Goal: Find specific page/section: Find specific page/section

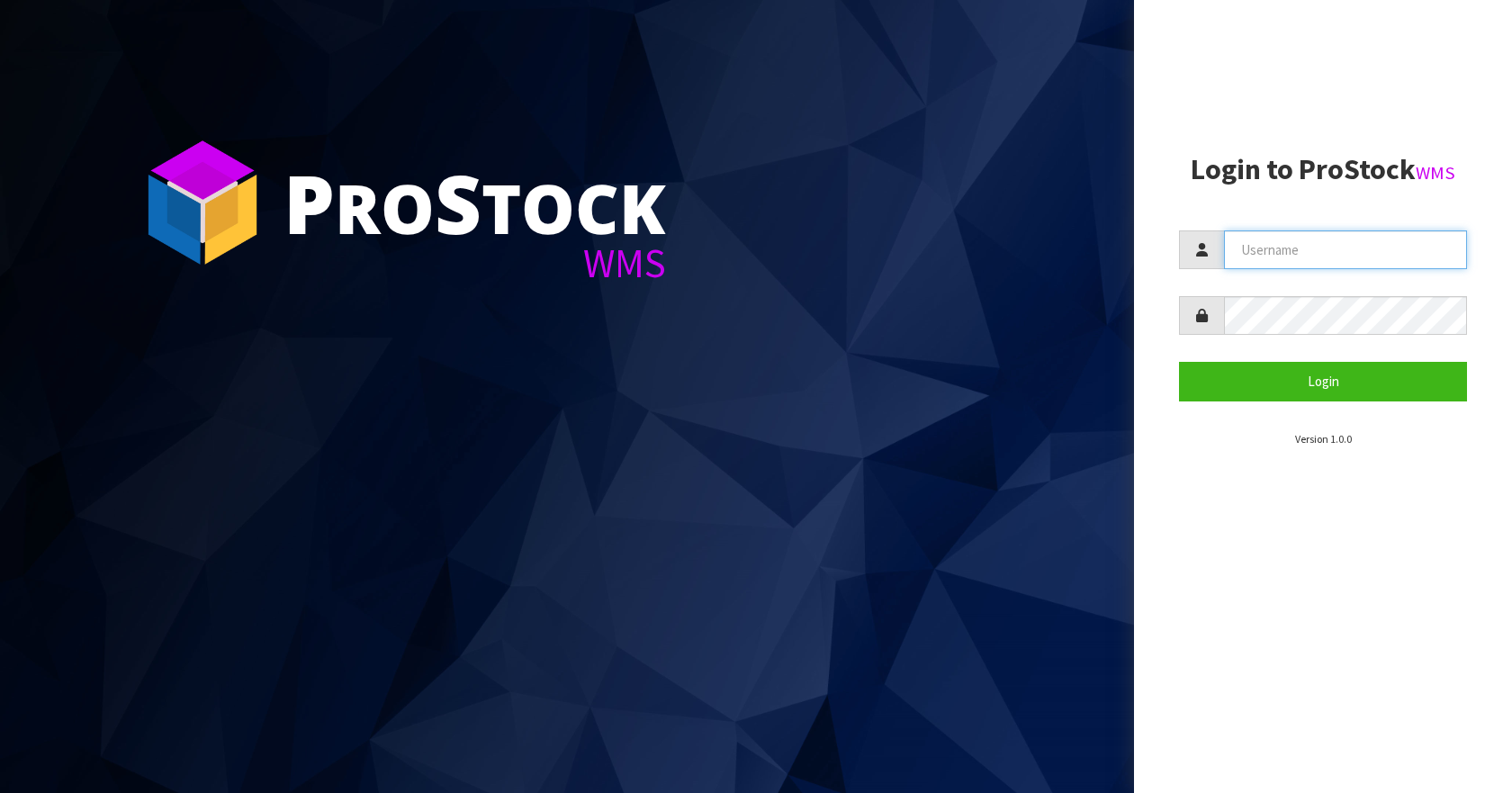
click at [1292, 243] on input "text" at bounding box center [1345, 249] width 243 height 38
type input "Aquacooler"
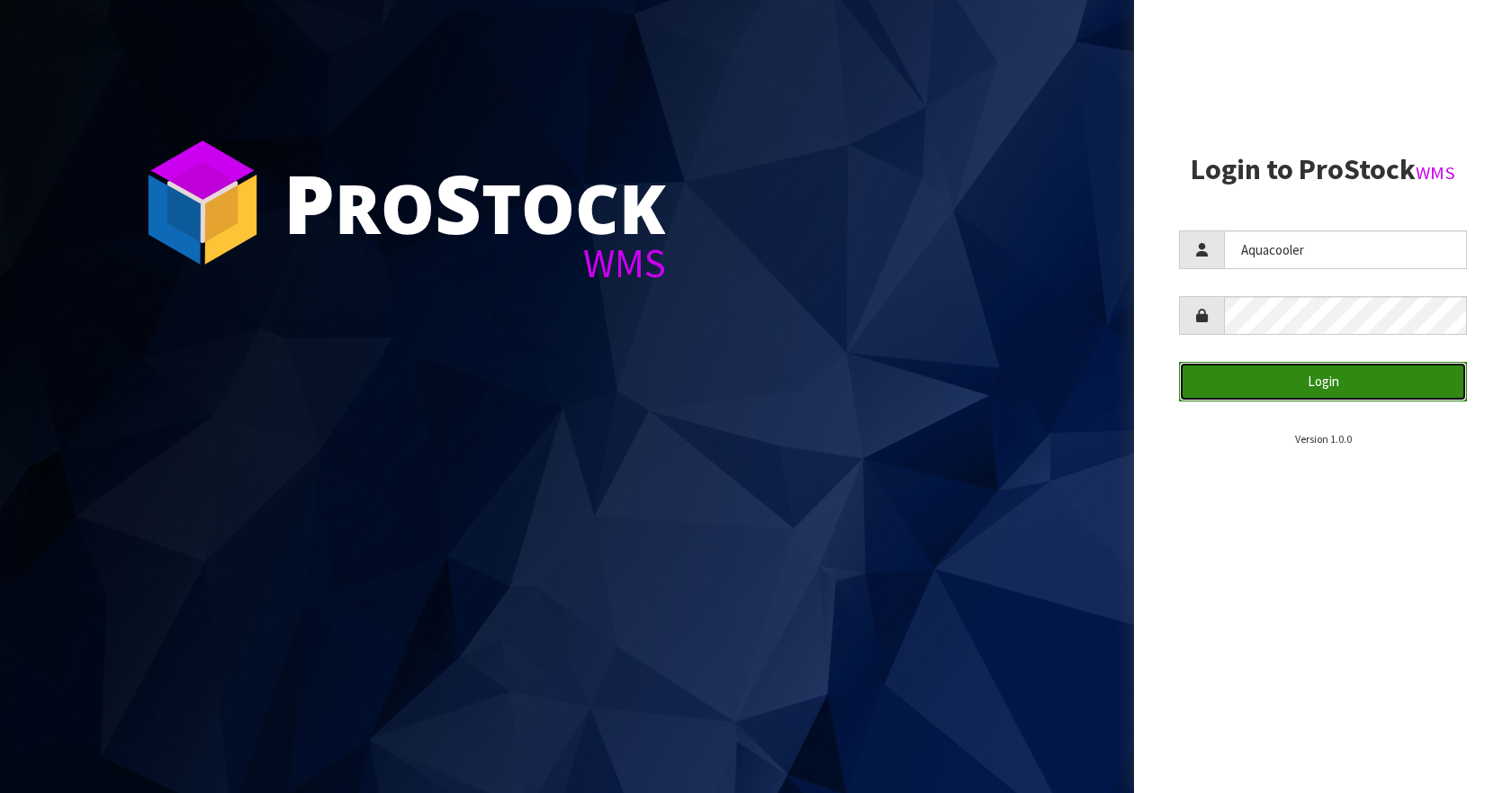
click at [1243, 378] on button "Login" at bounding box center [1322, 380] width 288 height 38
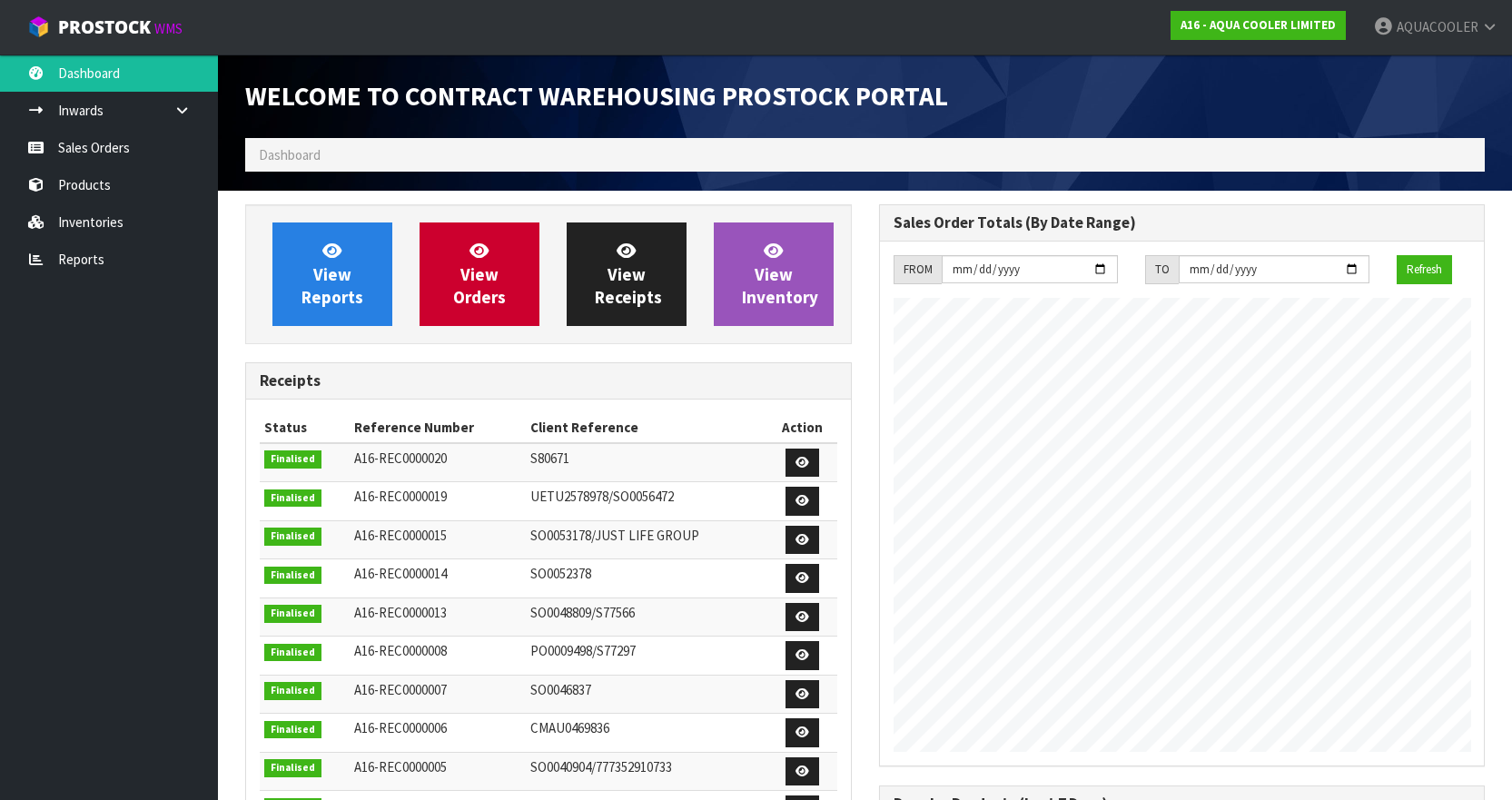
scroll to position [1055, 633]
click at [96, 150] on link "Sales Orders" at bounding box center [108, 148] width 218 height 38
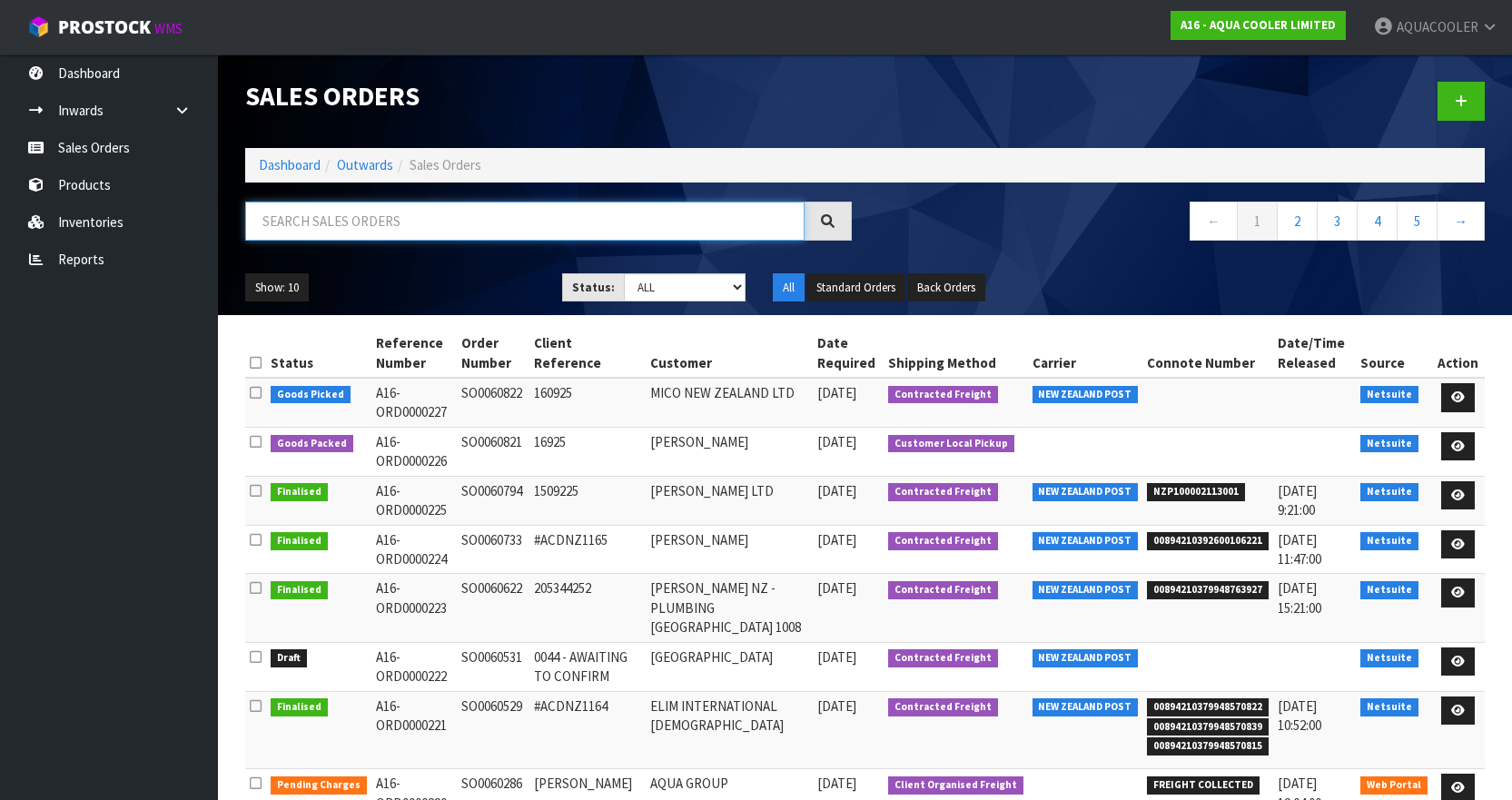
click at [349, 209] on input "text" at bounding box center [524, 220] width 559 height 39
paste input "SO0060674"
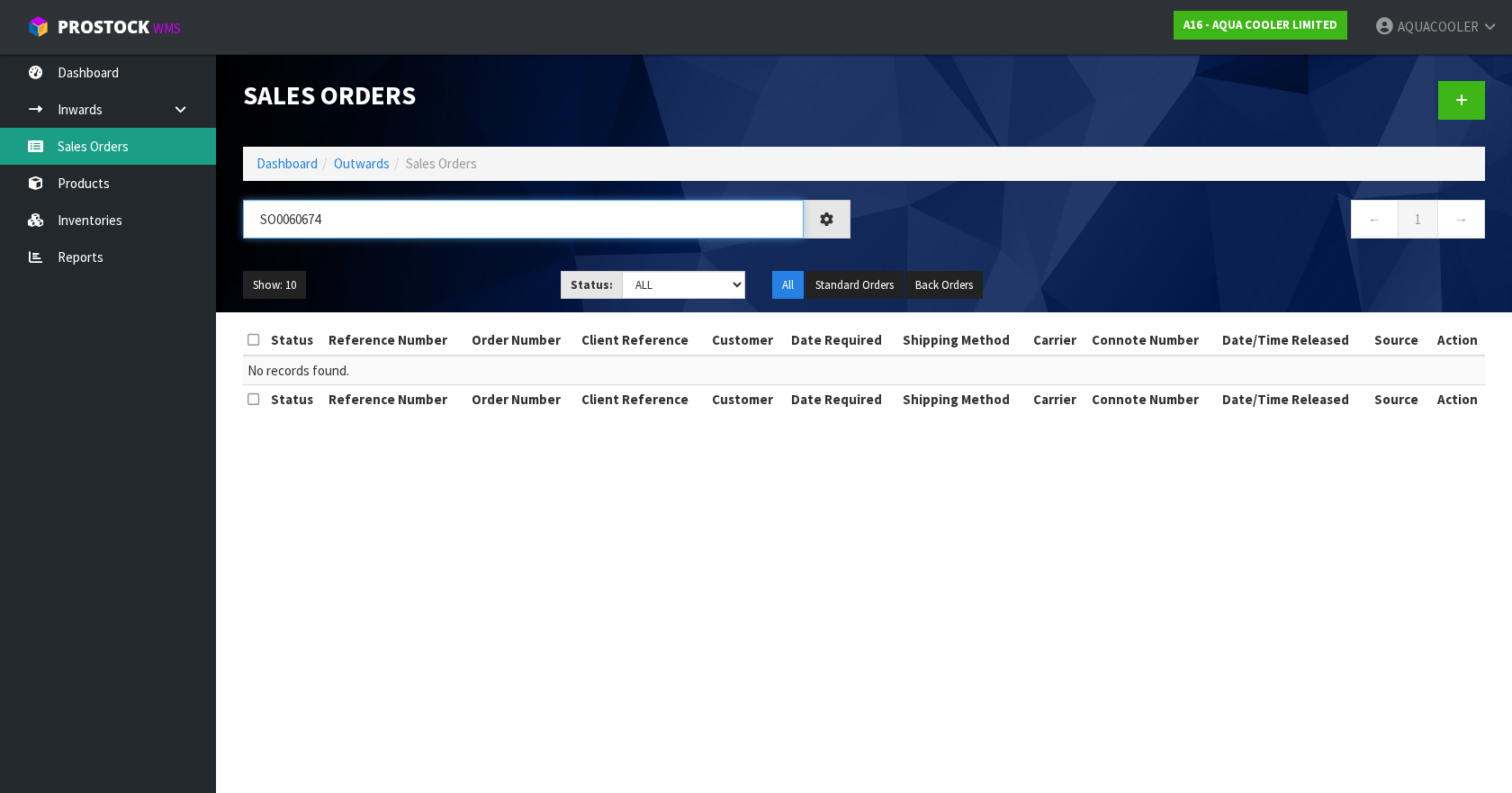
type input "SO0060674"
click at [57, 140] on link "Sales Orders" at bounding box center [107, 147] width 216 height 37
click at [88, 142] on link "Sales Orders" at bounding box center [107, 147] width 216 height 37
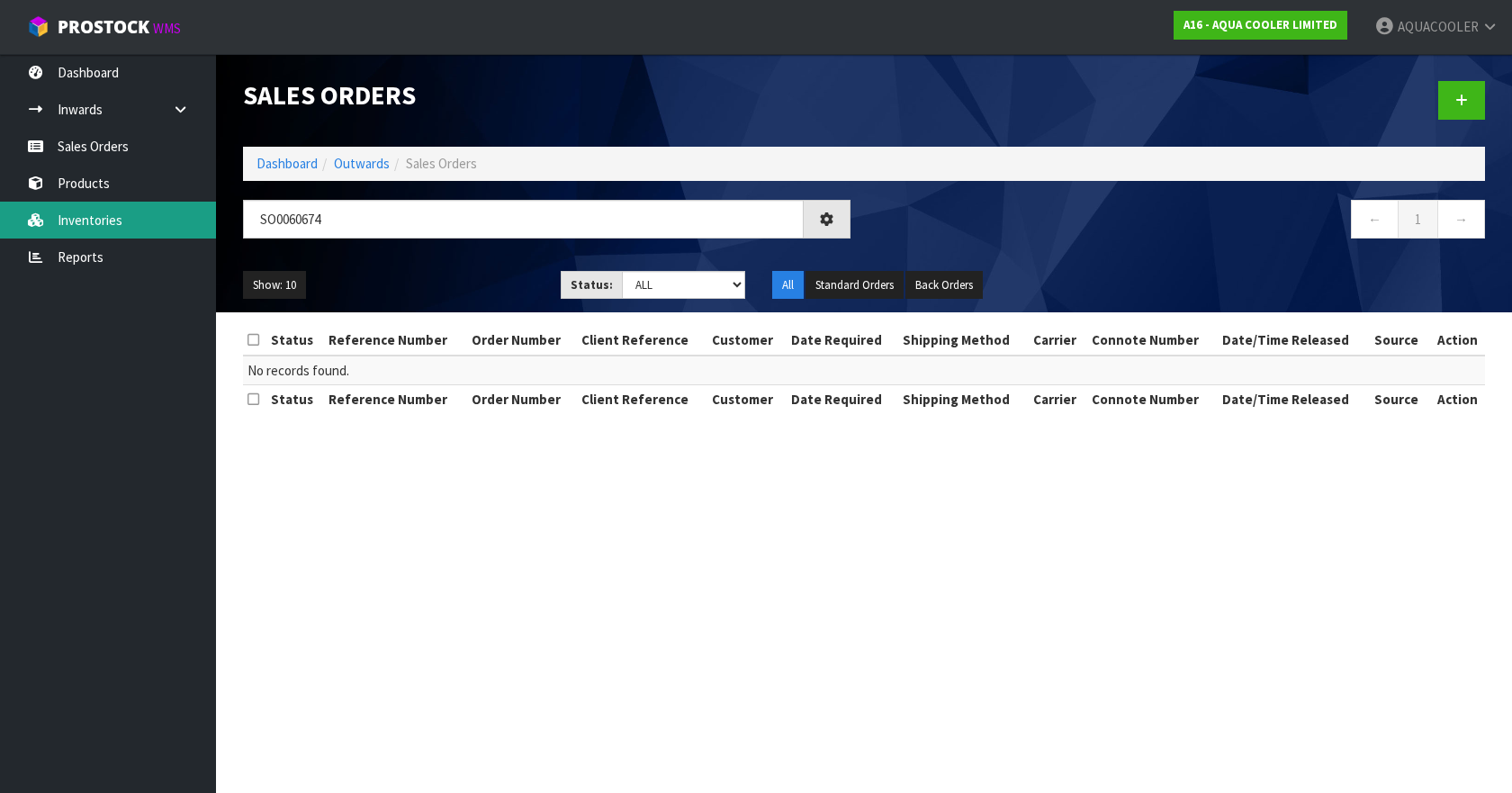
click at [86, 212] on link "Inventories" at bounding box center [107, 220] width 216 height 37
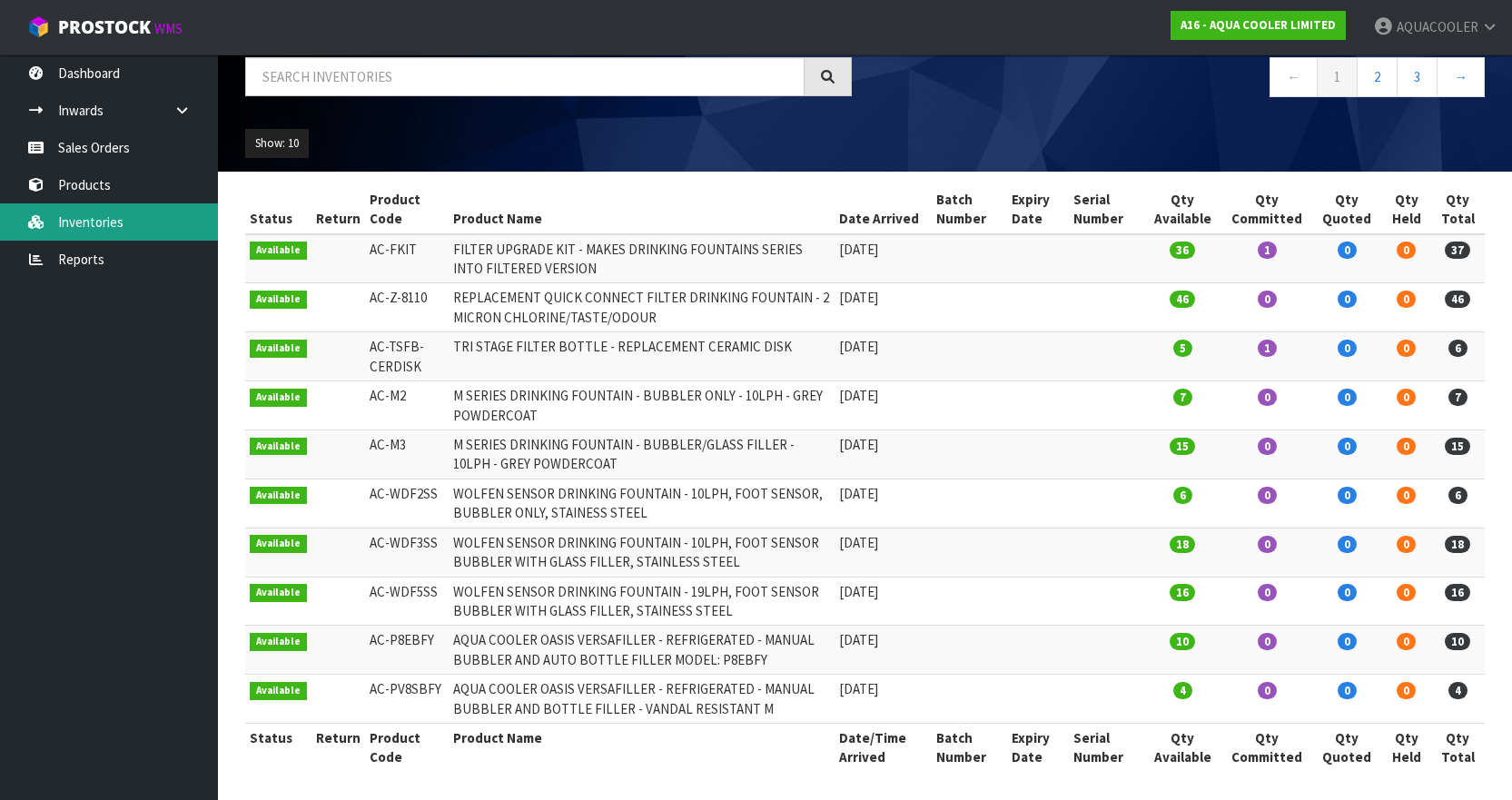
scroll to position [138, 0]
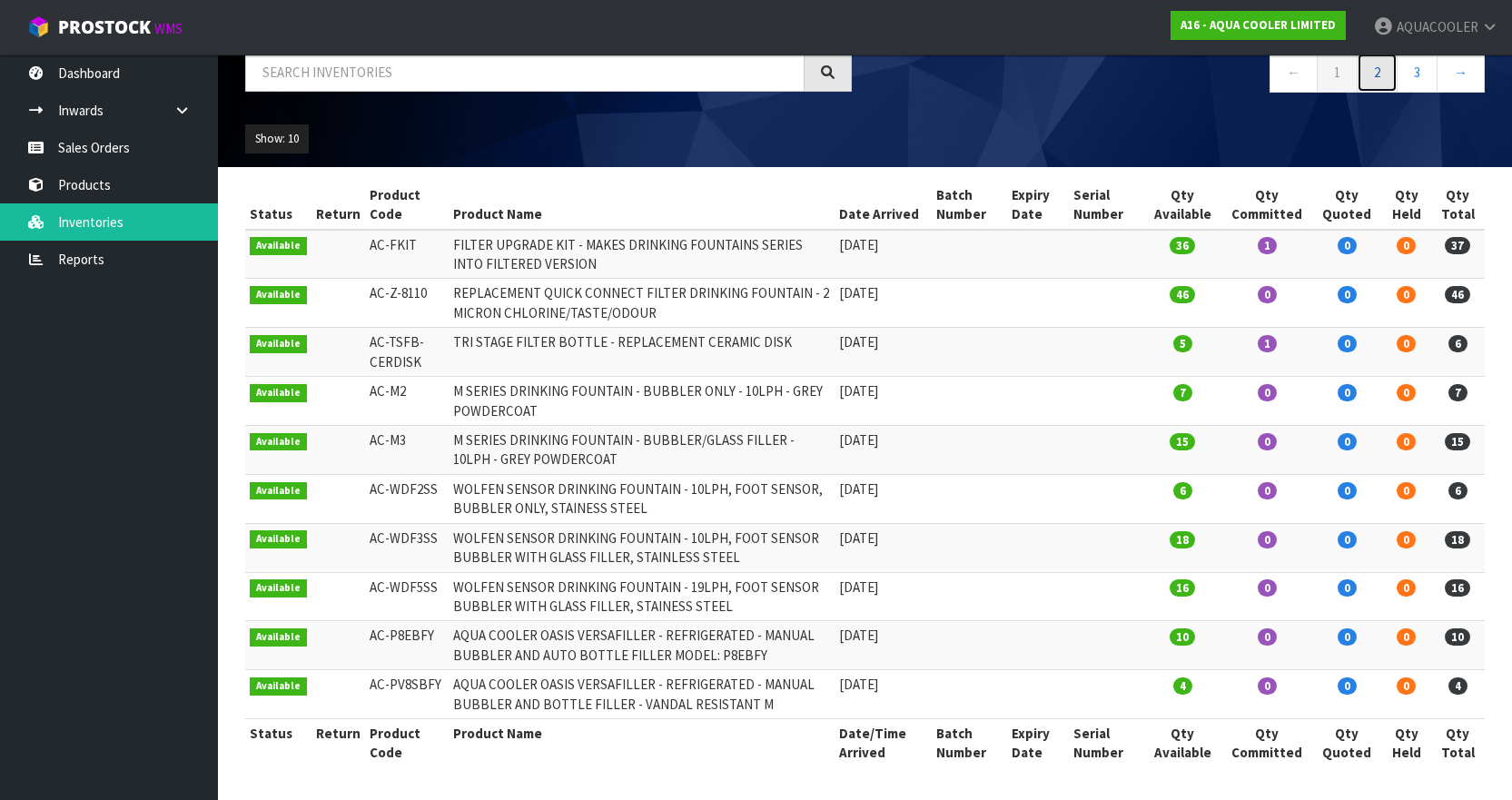
click at [1390, 74] on link "2" at bounding box center [1376, 72] width 41 height 39
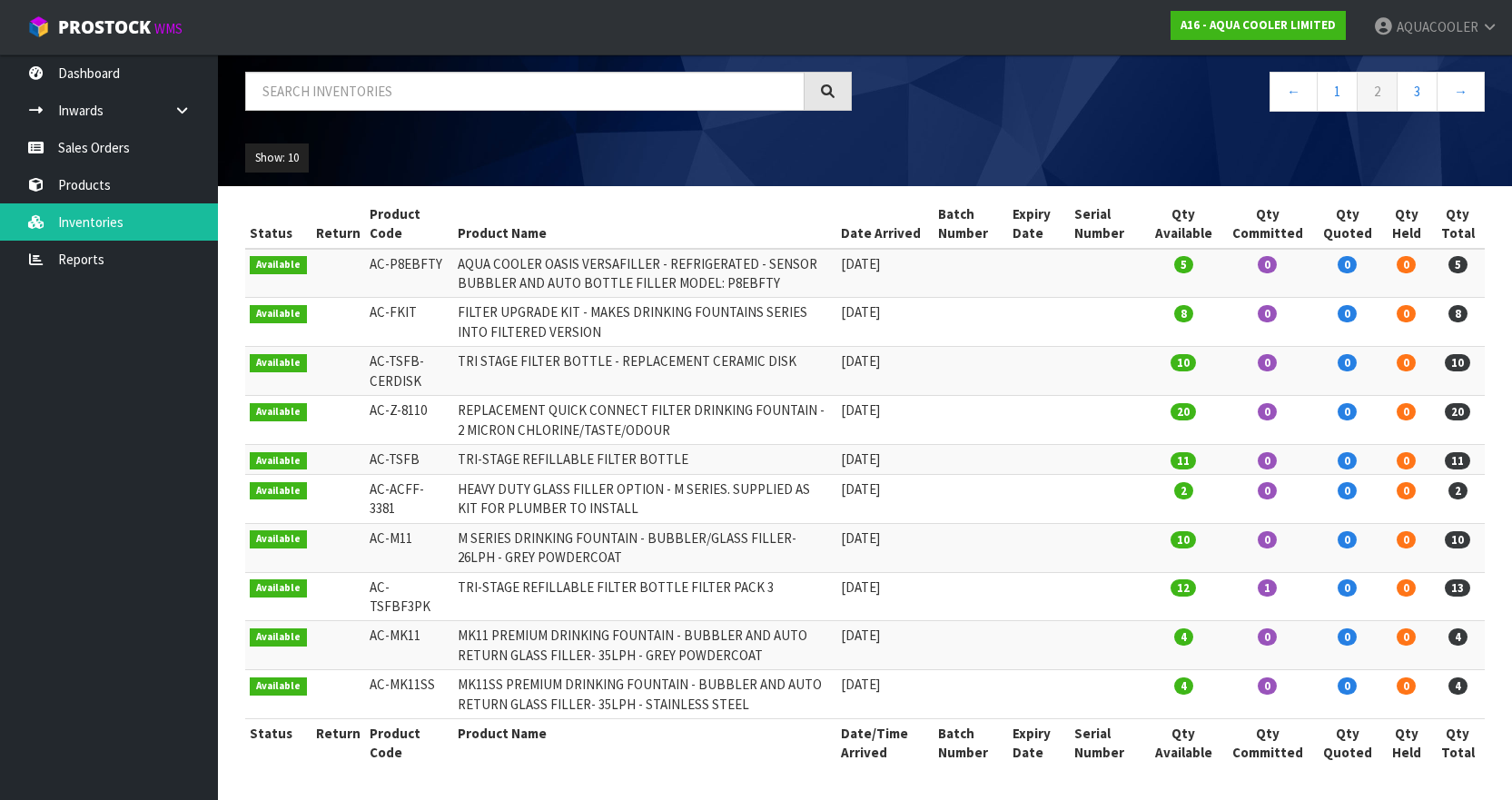
scroll to position [100, 0]
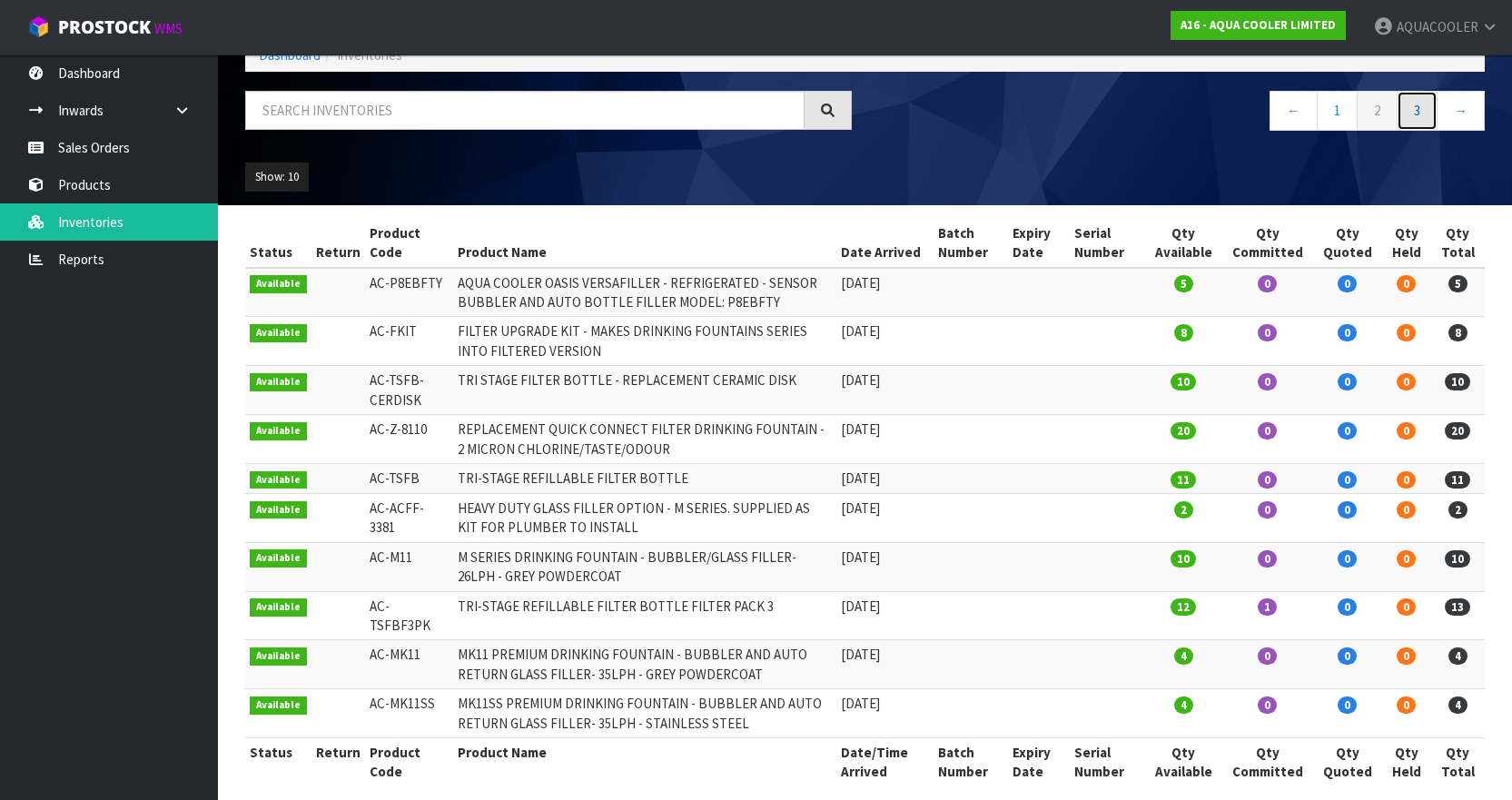
click at [1415, 111] on link "3" at bounding box center [1417, 109] width 41 height 39
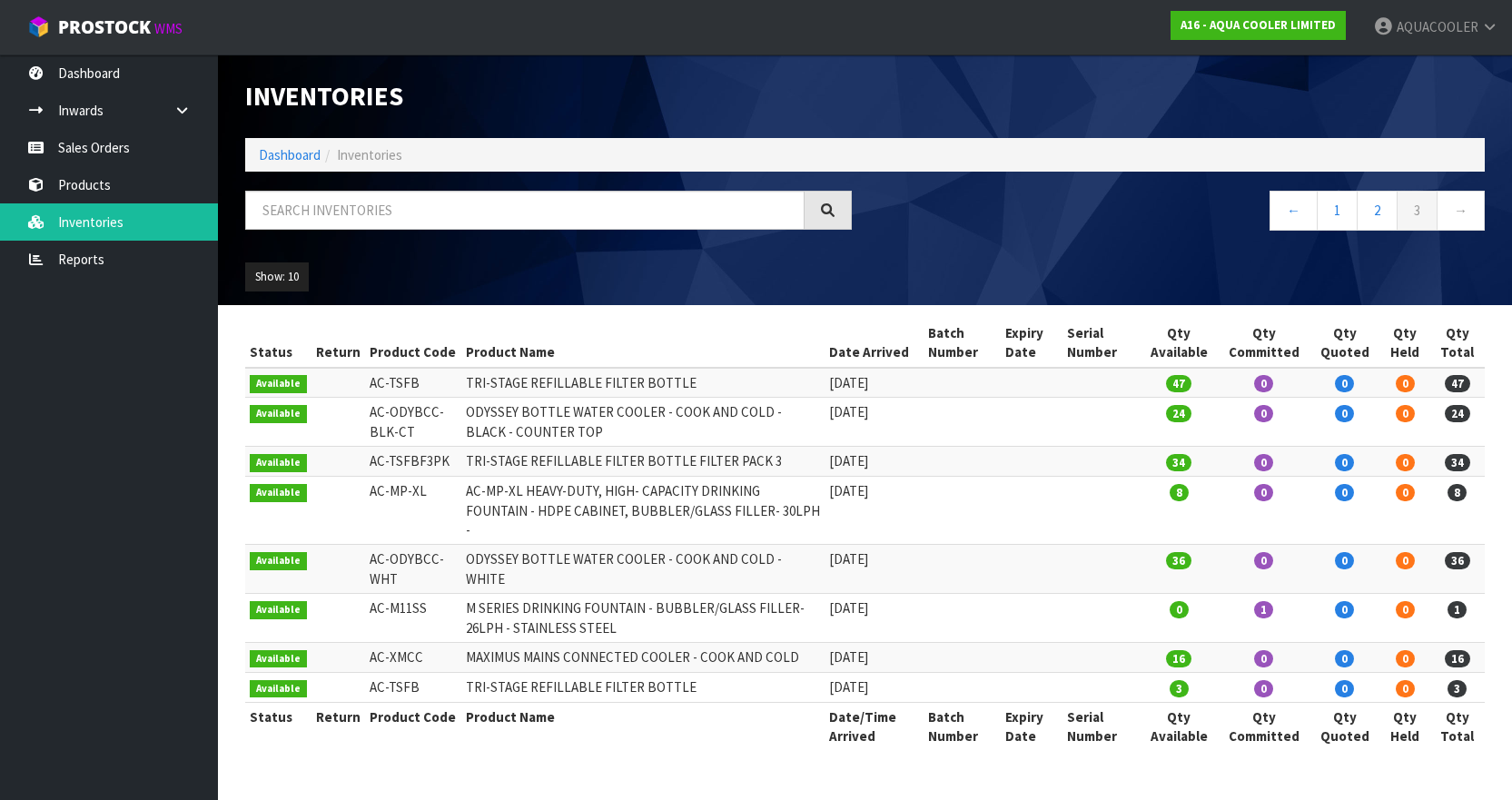
scroll to position [0, 0]
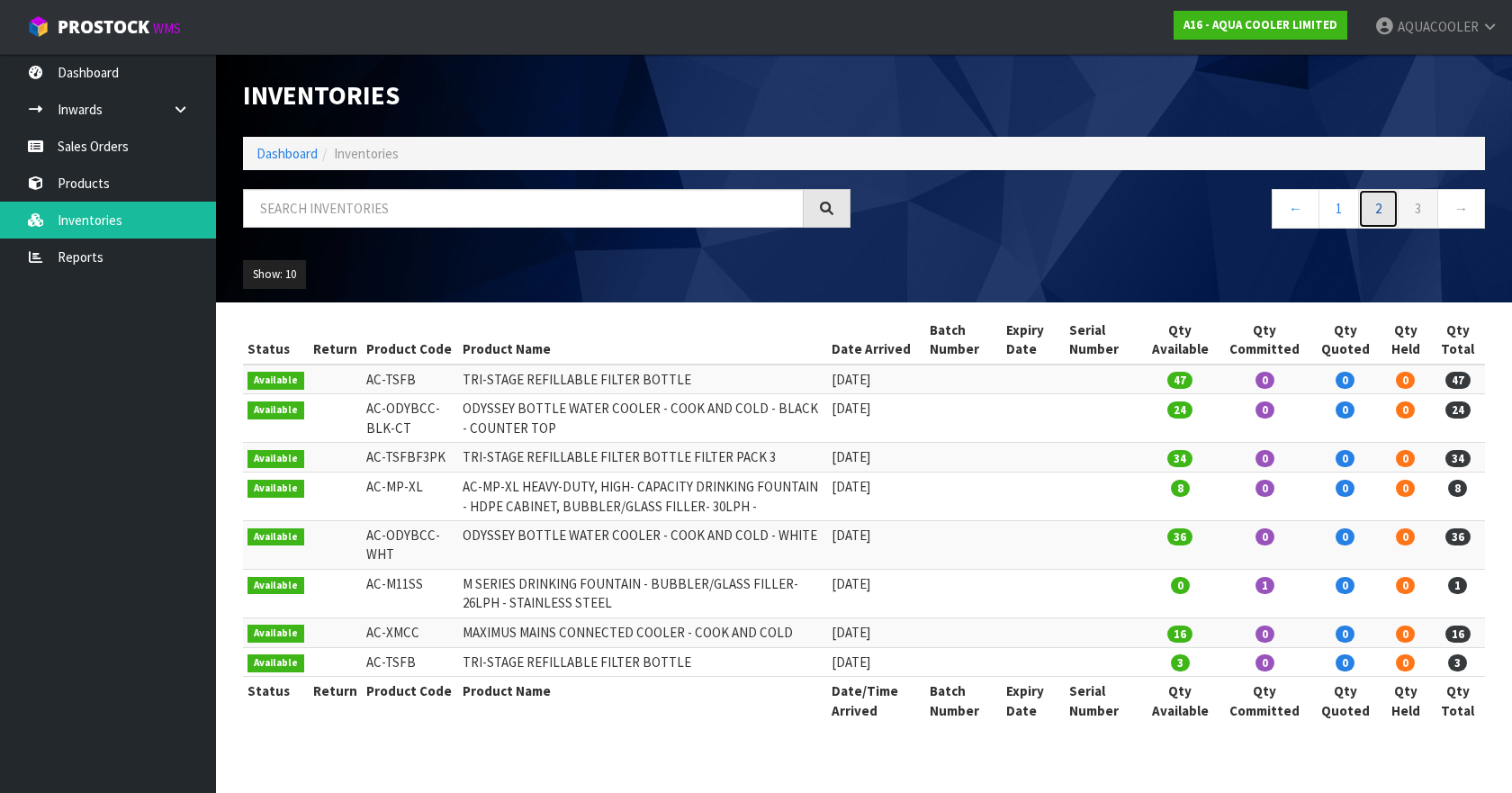
click at [1372, 210] on link "2" at bounding box center [1378, 207] width 40 height 38
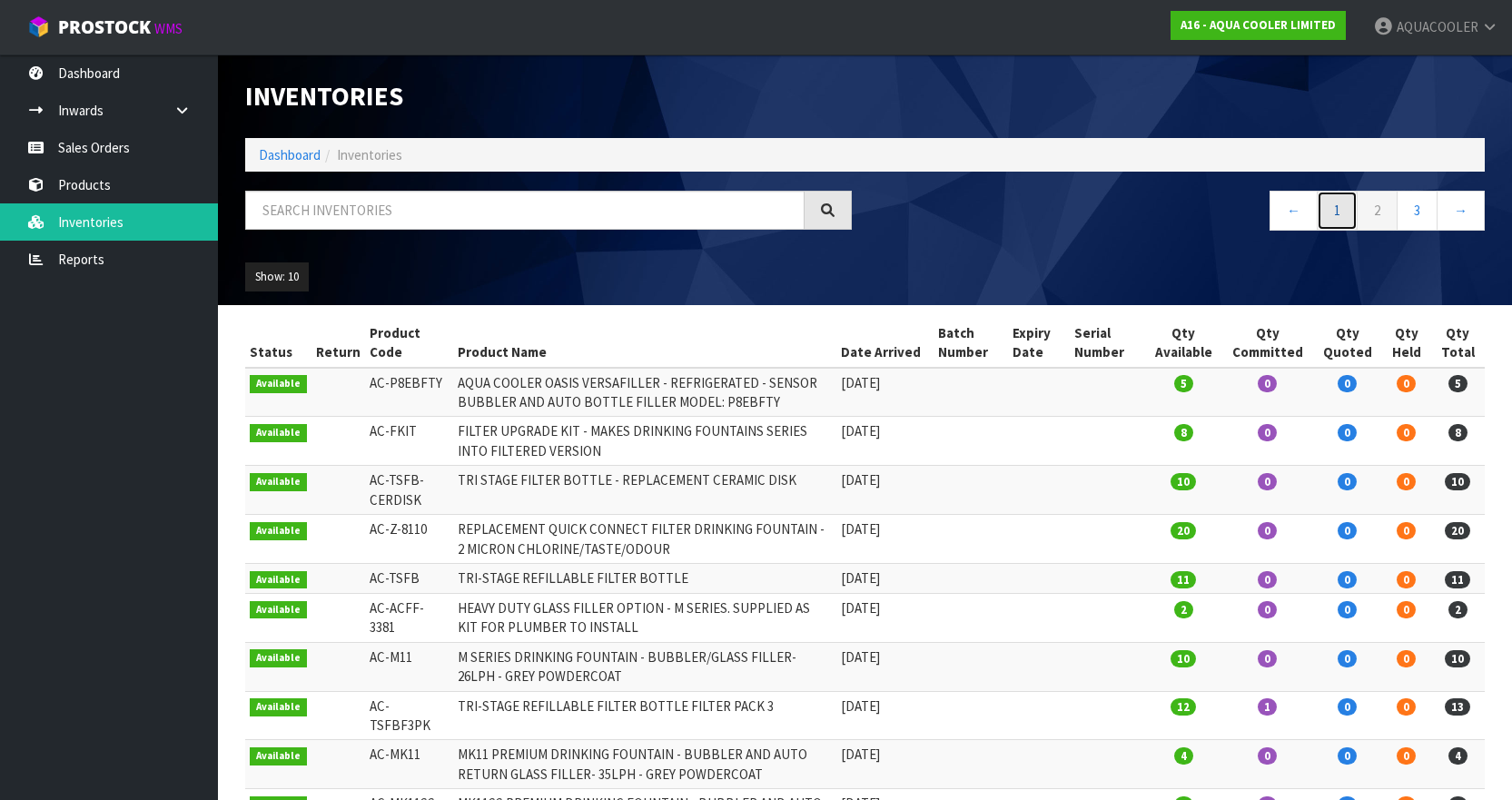
click at [1332, 203] on link "1" at bounding box center [1337, 209] width 41 height 39
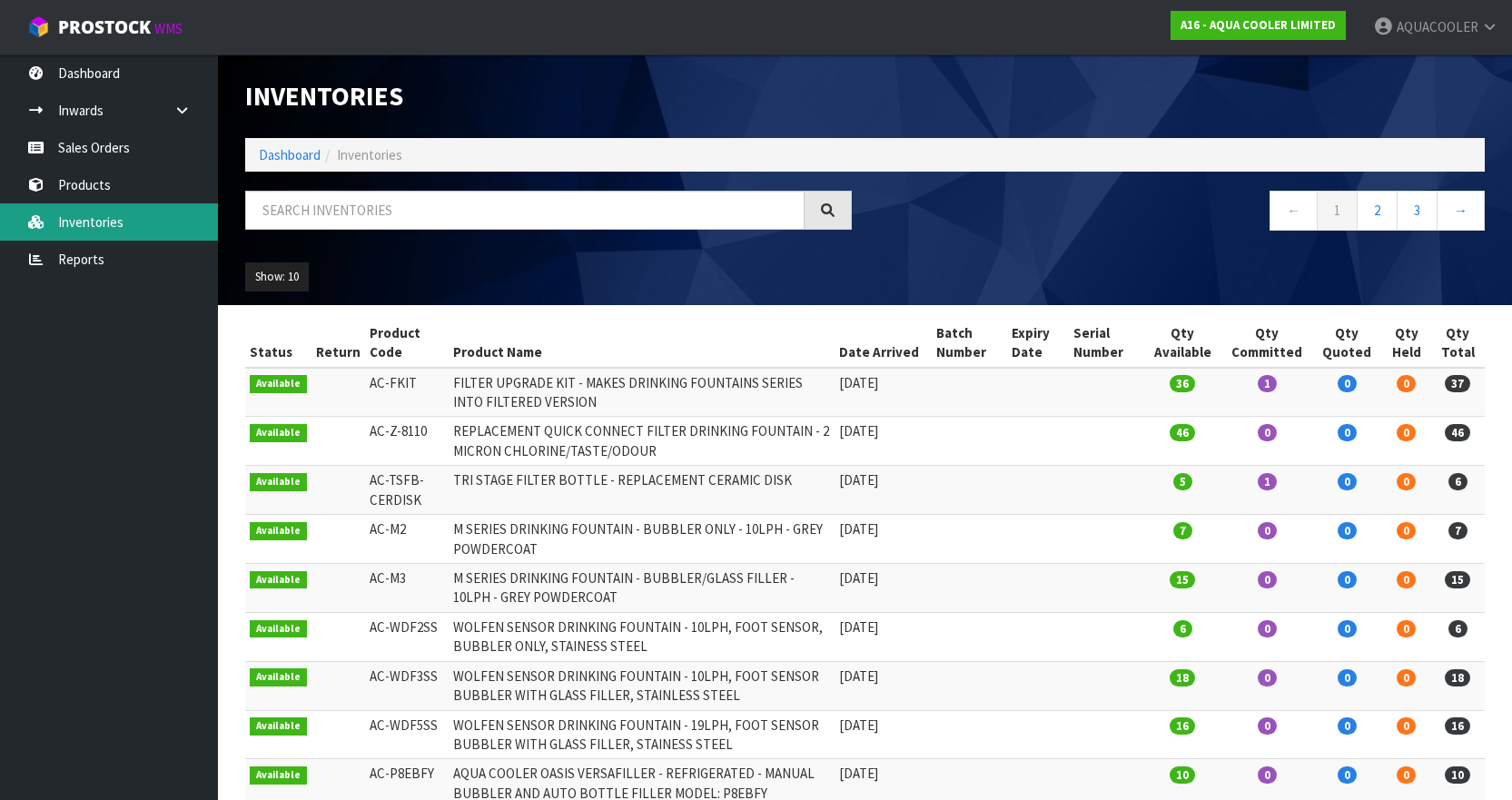
click at [129, 215] on link "Inventories" at bounding box center [108, 222] width 218 height 38
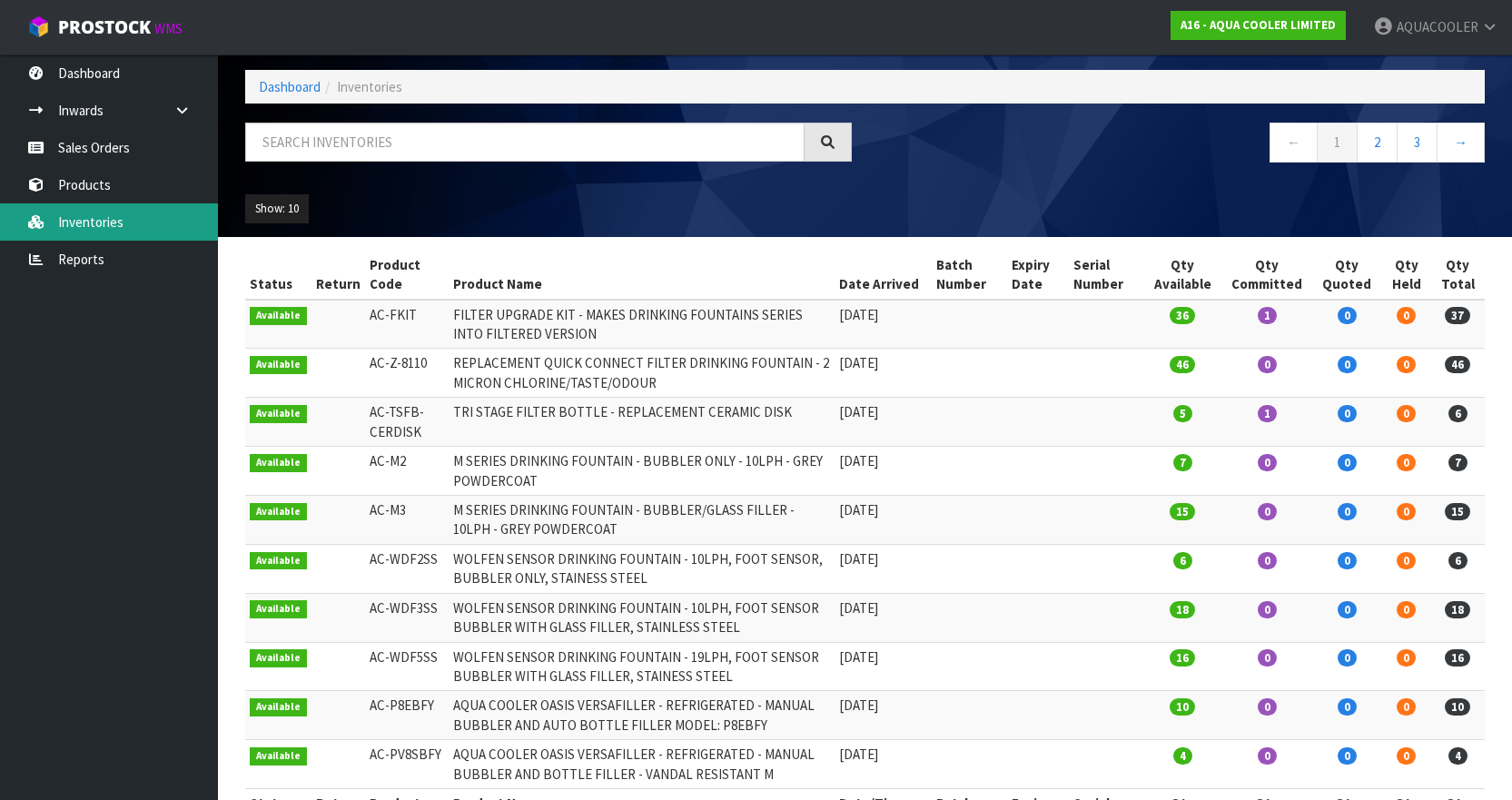
scroll to position [138, 0]
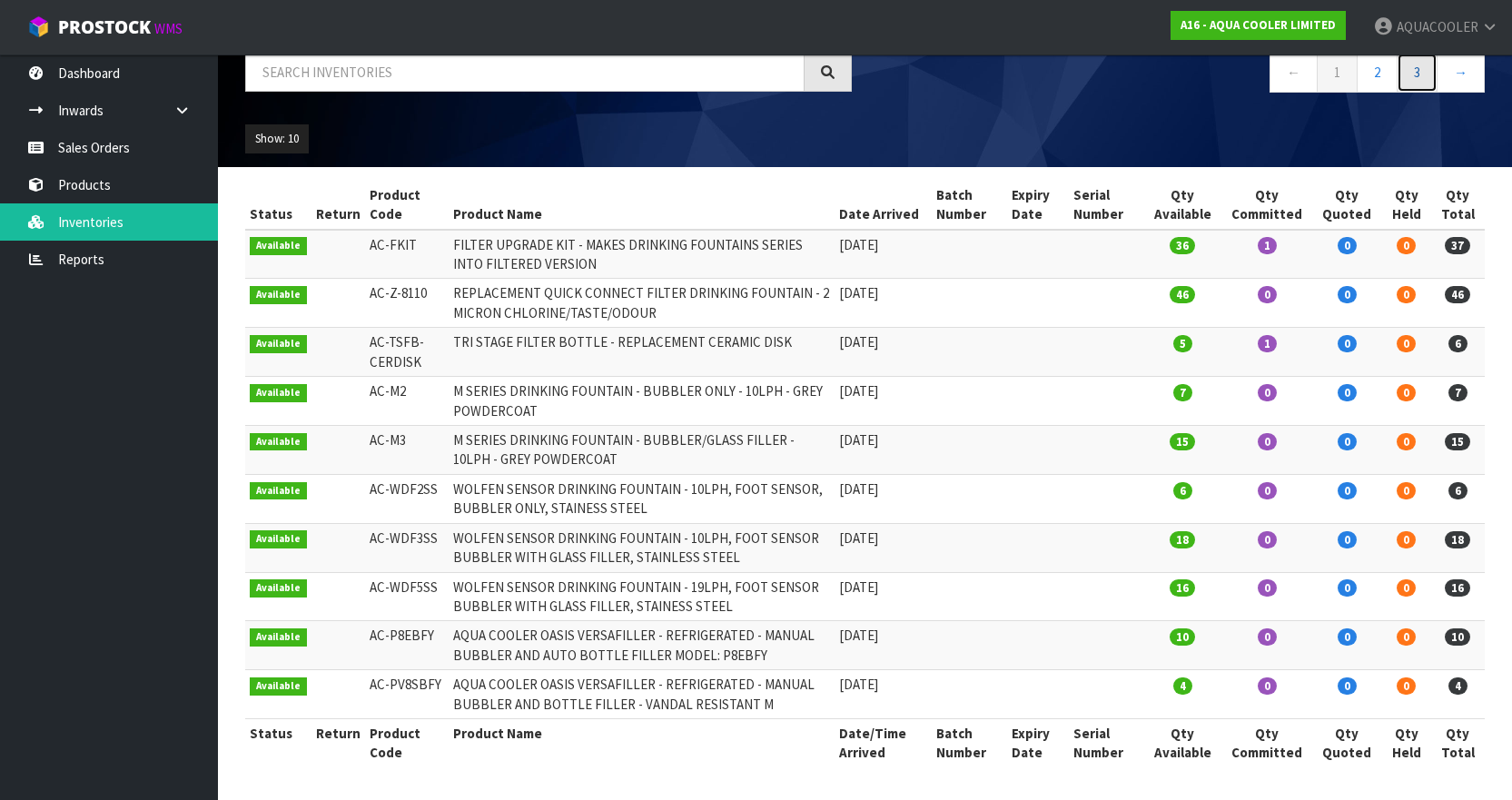
click at [1436, 83] on link "3" at bounding box center [1417, 72] width 41 height 39
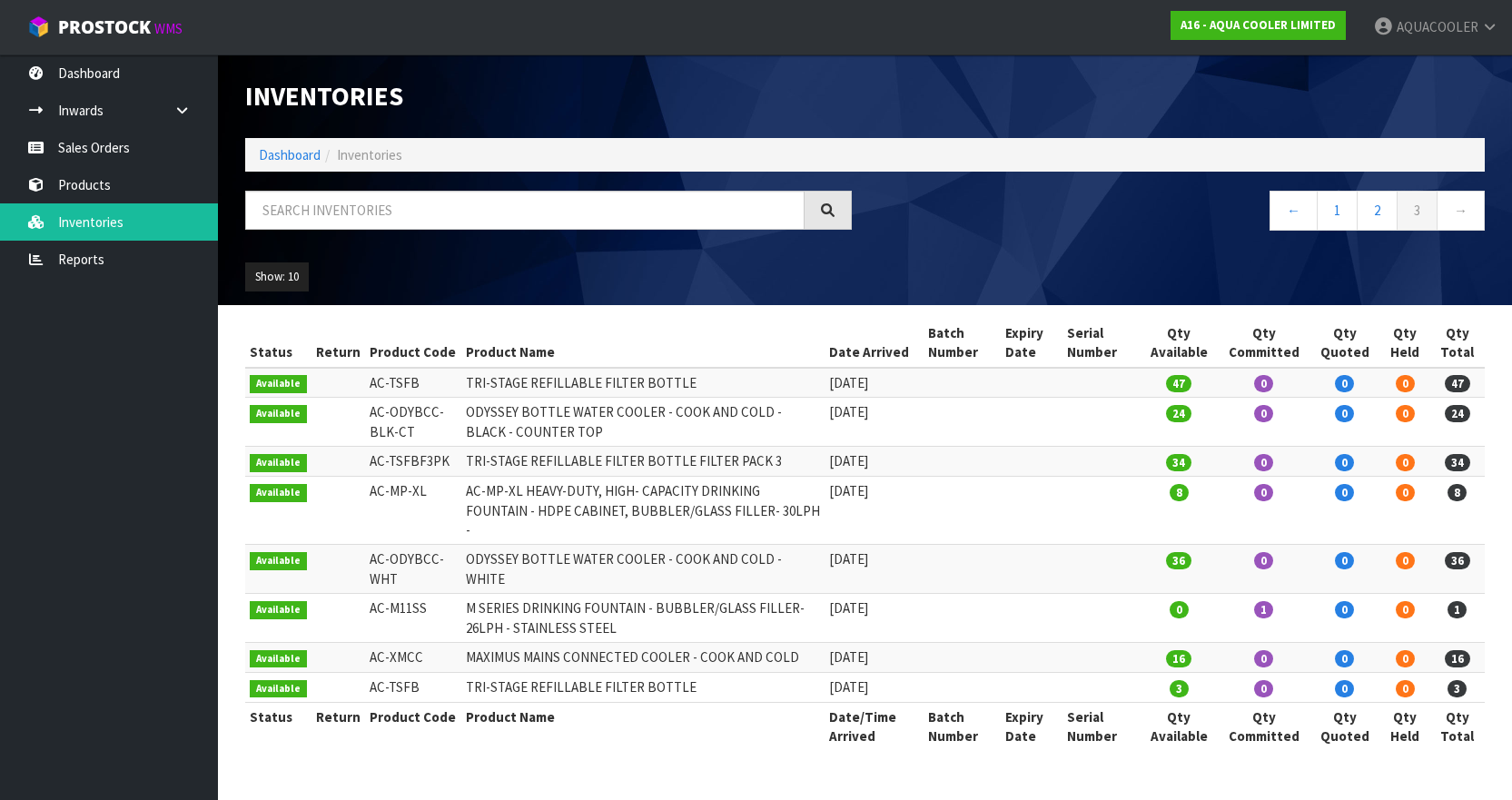
scroll to position [0, 0]
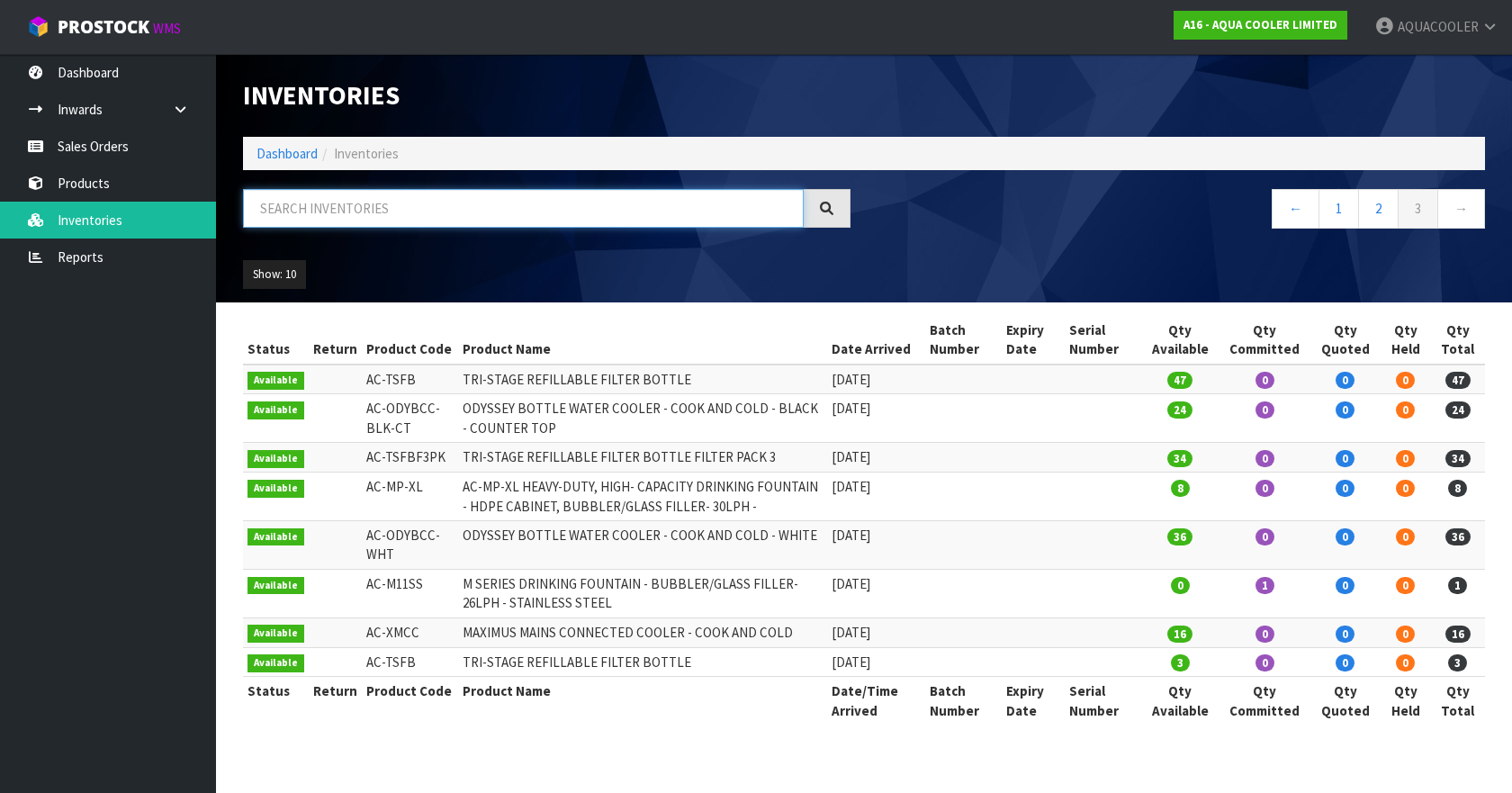
click at [400, 218] on input "text" at bounding box center [523, 207] width 560 height 38
drag, startPoint x: 359, startPoint y: 405, endPoint x: 431, endPoint y: 408, distance: 72.1
click at [431, 408] on td "AC-ODYBCC-BLK-CT" at bounding box center [410, 418] width 97 height 49
click at [349, 206] on input "text" at bounding box center [523, 207] width 560 height 38
paste input "SO0060674"
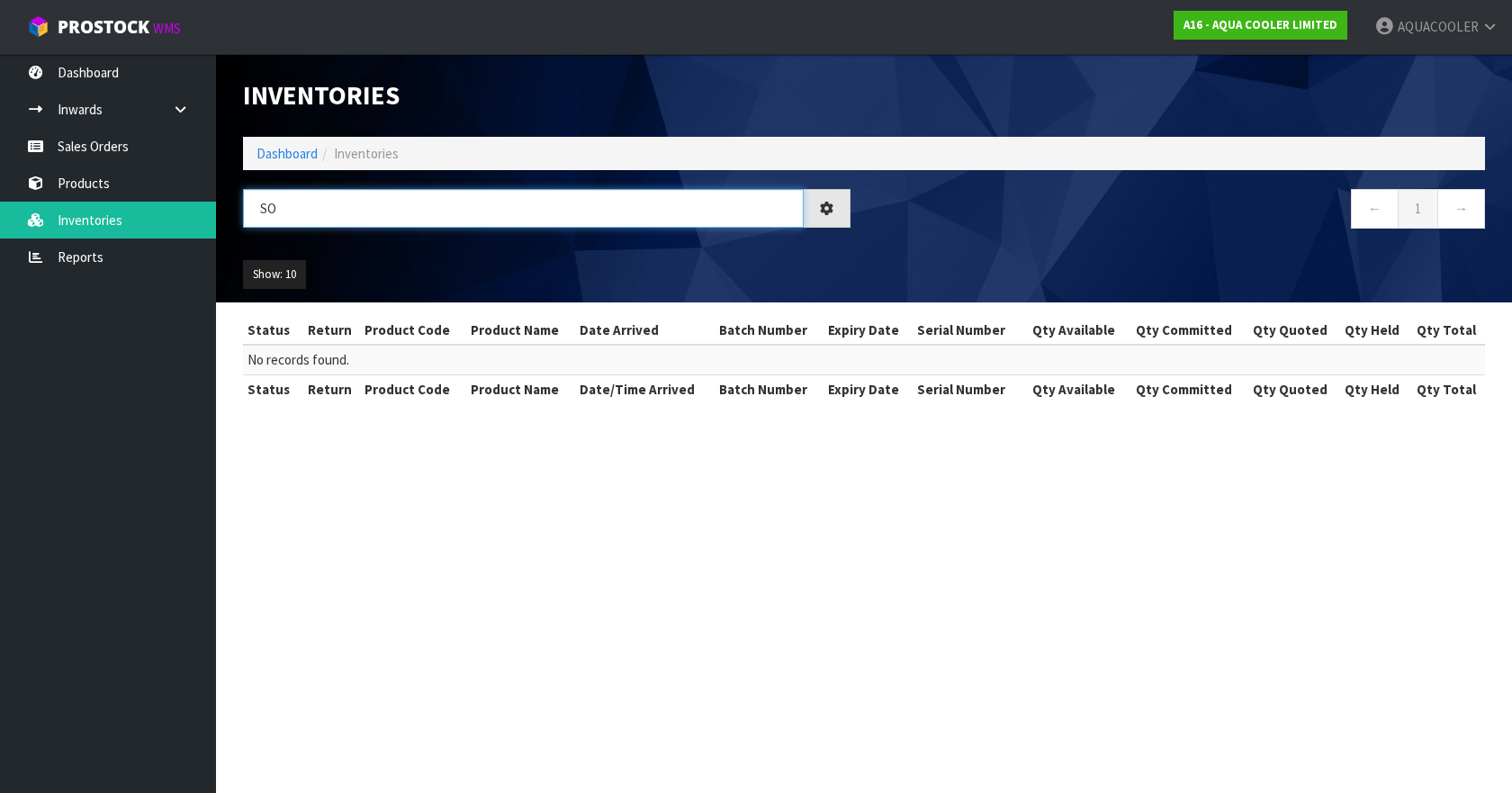
type input "S"
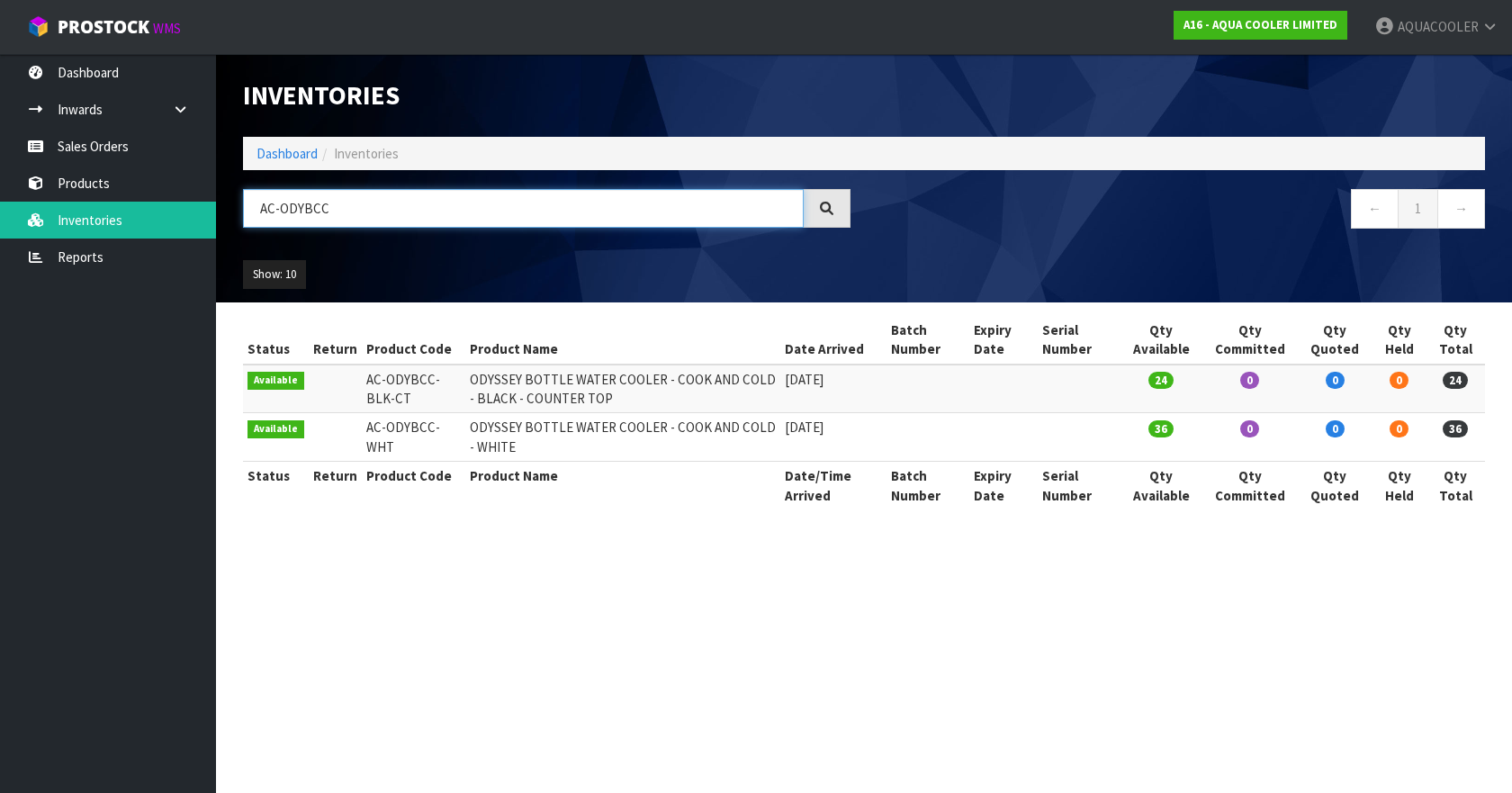
type input "AC-ODYBCC"
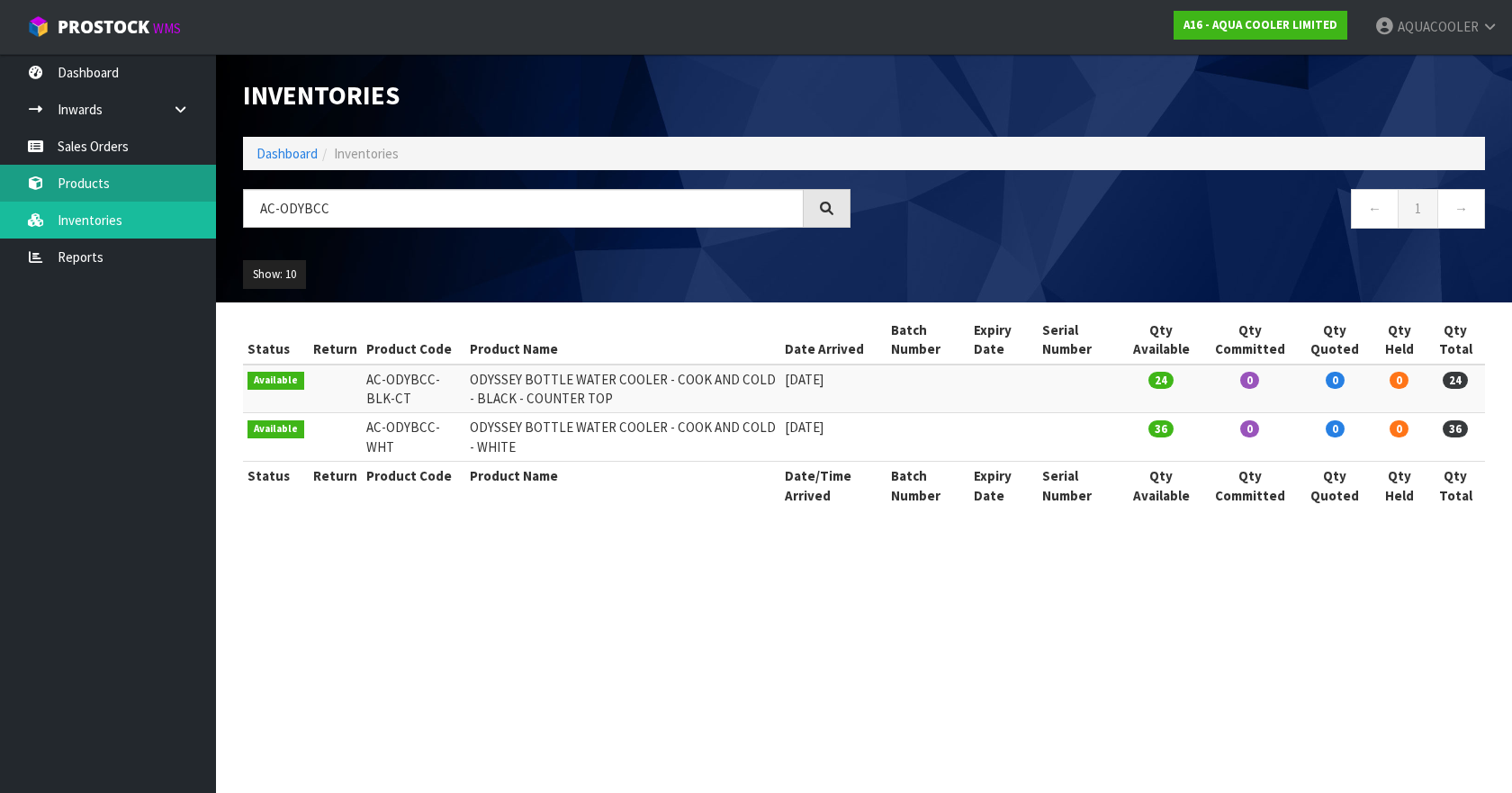
click at [84, 175] on link "Products" at bounding box center [107, 183] width 216 height 37
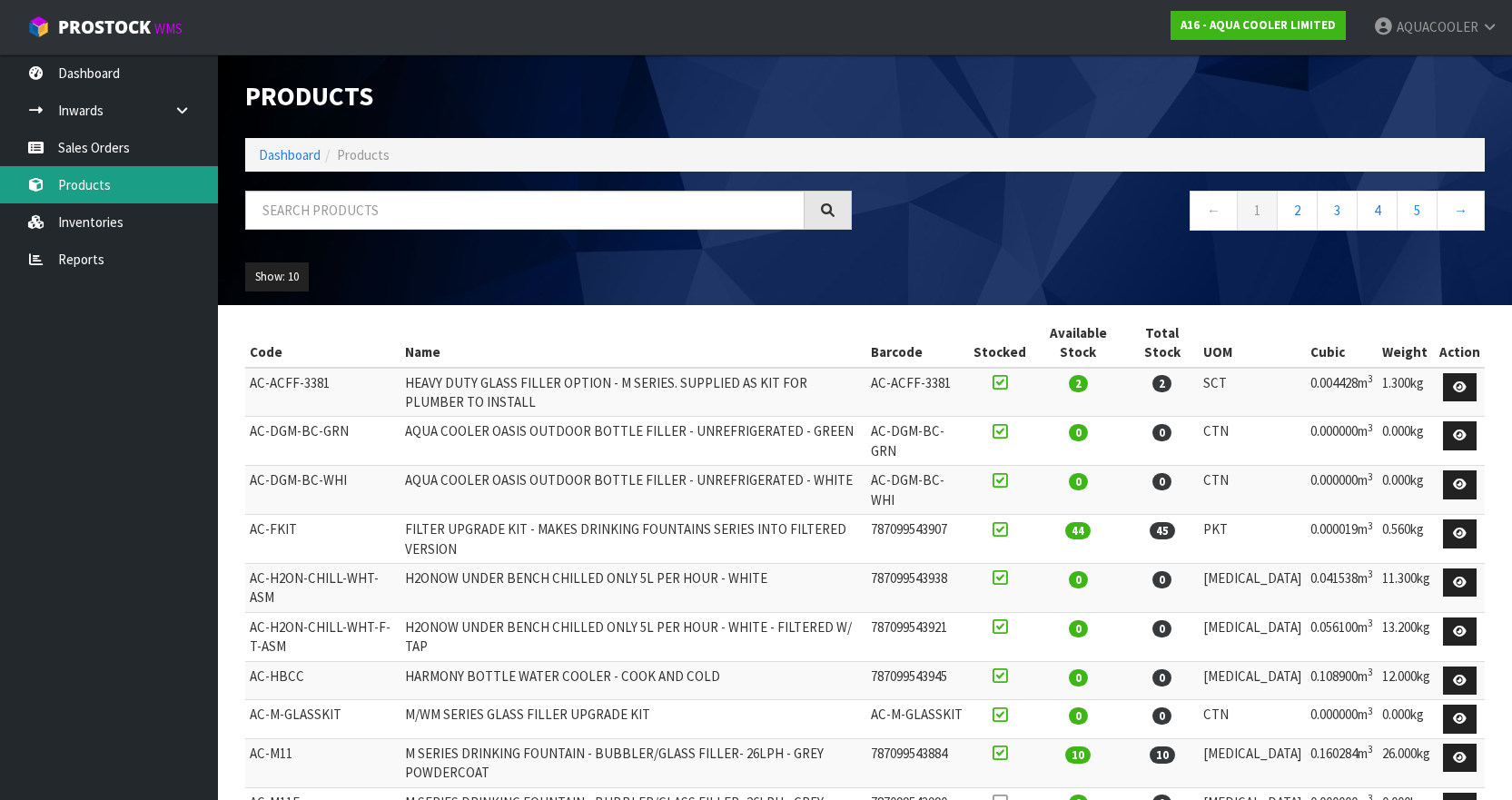
scroll to position [76, 0]
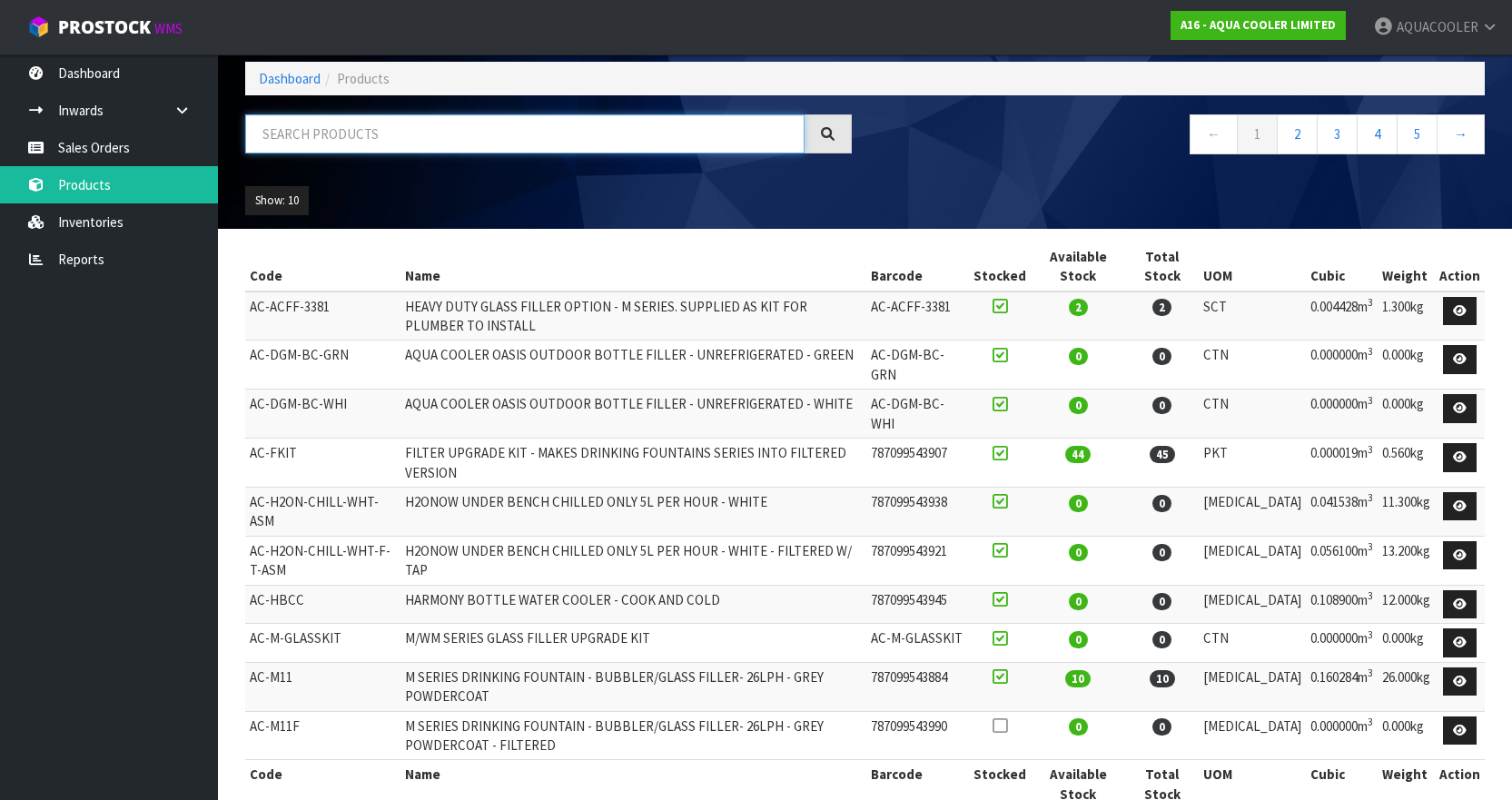
click at [389, 132] on input "text" at bounding box center [524, 133] width 559 height 39
paste input "AC-ODYBCC-WHT-PKG"
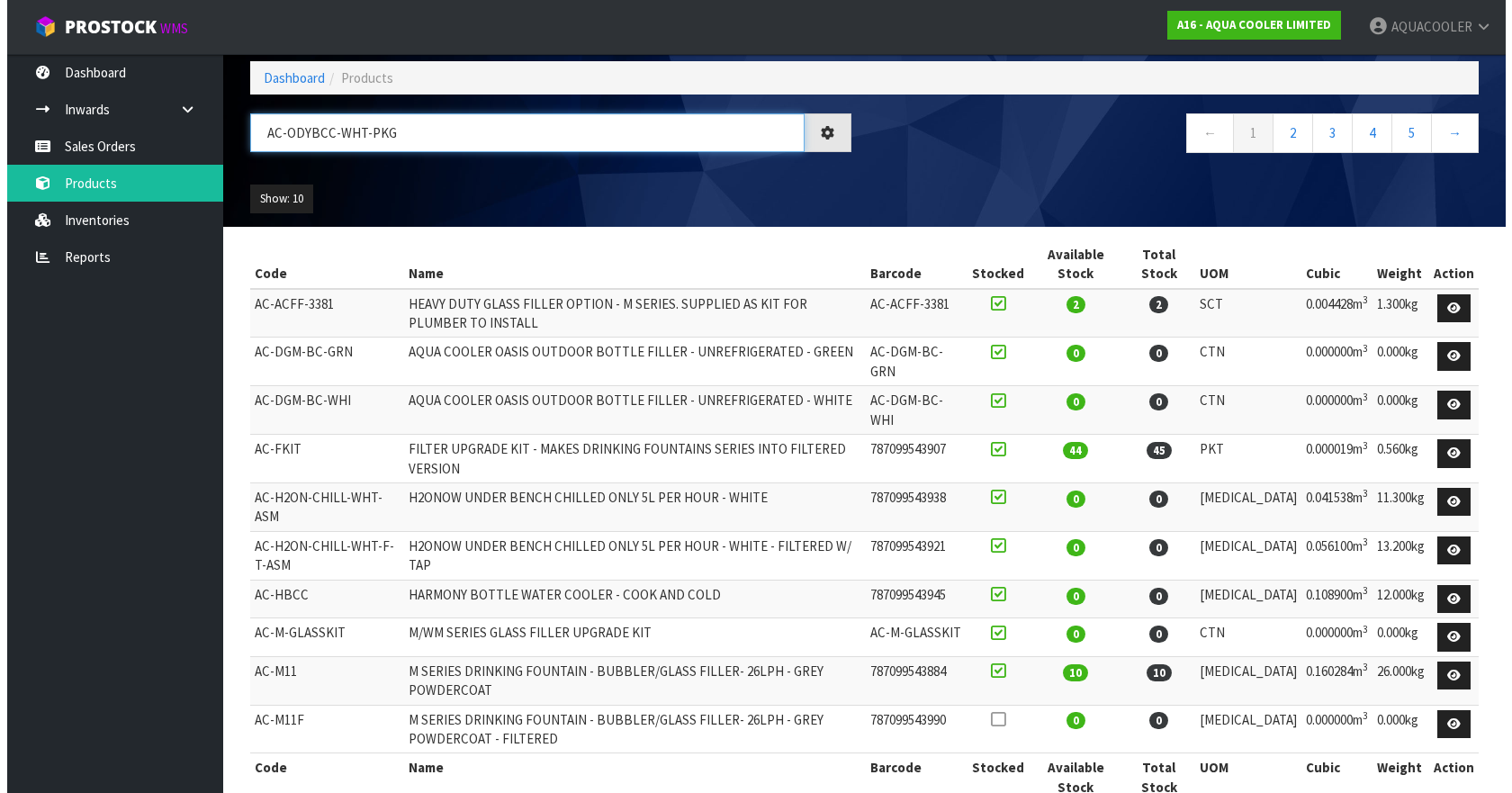
scroll to position [0, 0]
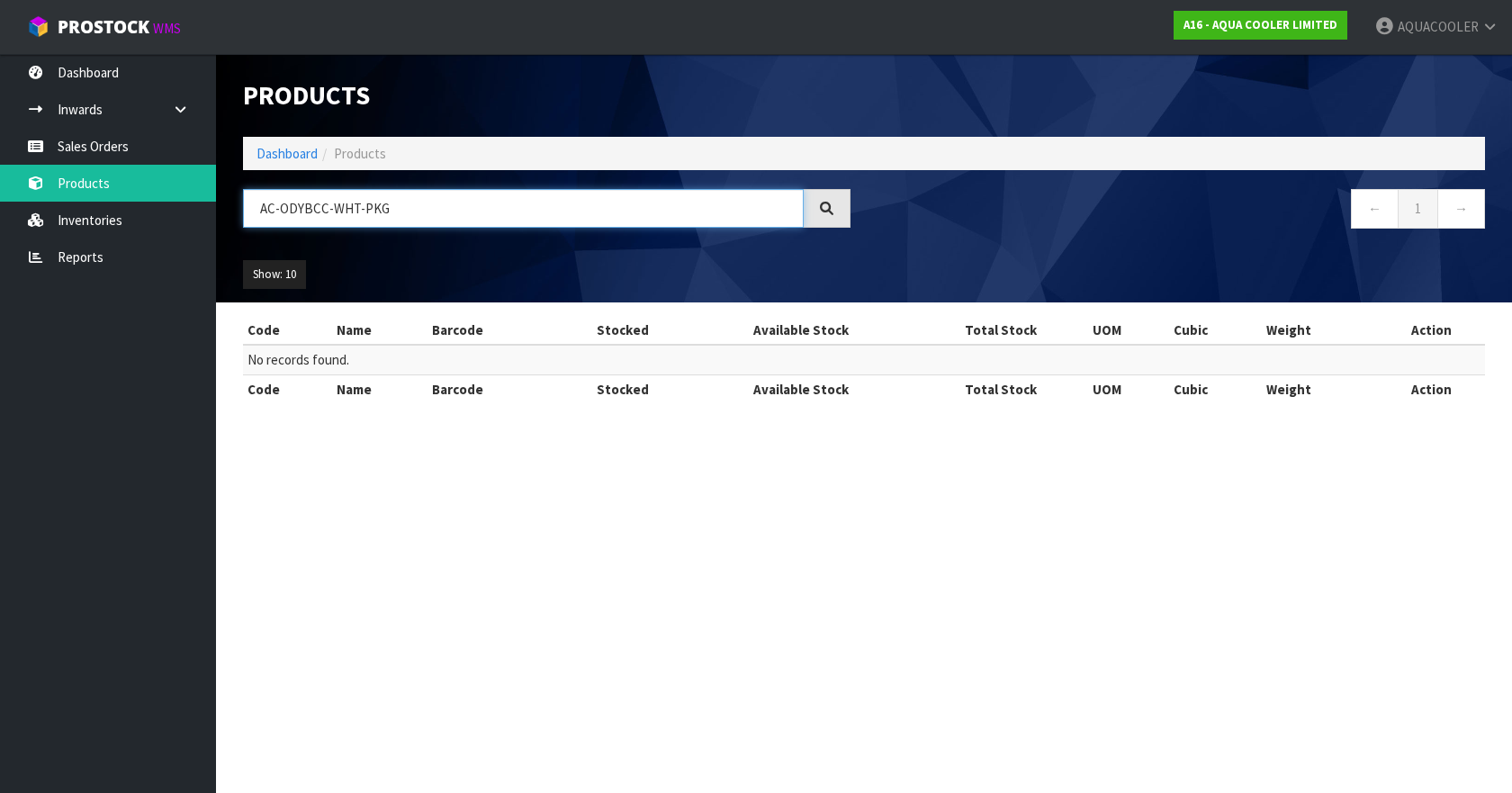
type input "AC-ODYBCC-WHT-PKG"
